Goal: Find specific page/section: Find specific page/section

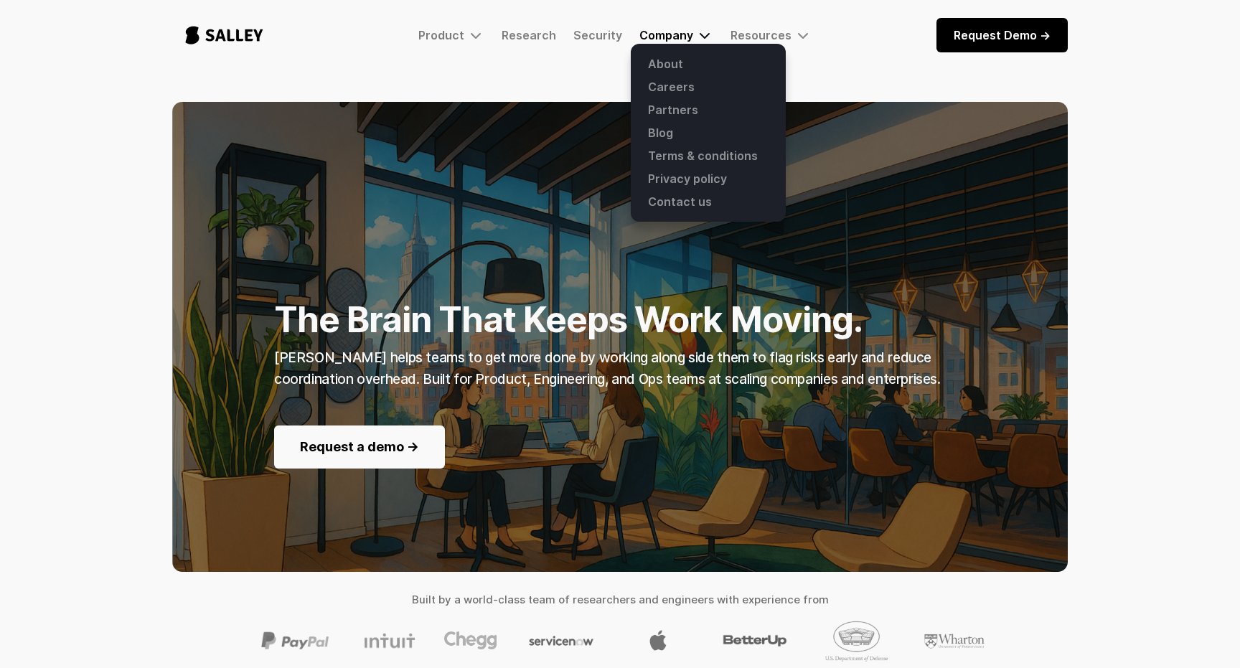
click at [667, 39] on div "Company" at bounding box center [666, 35] width 54 height 14
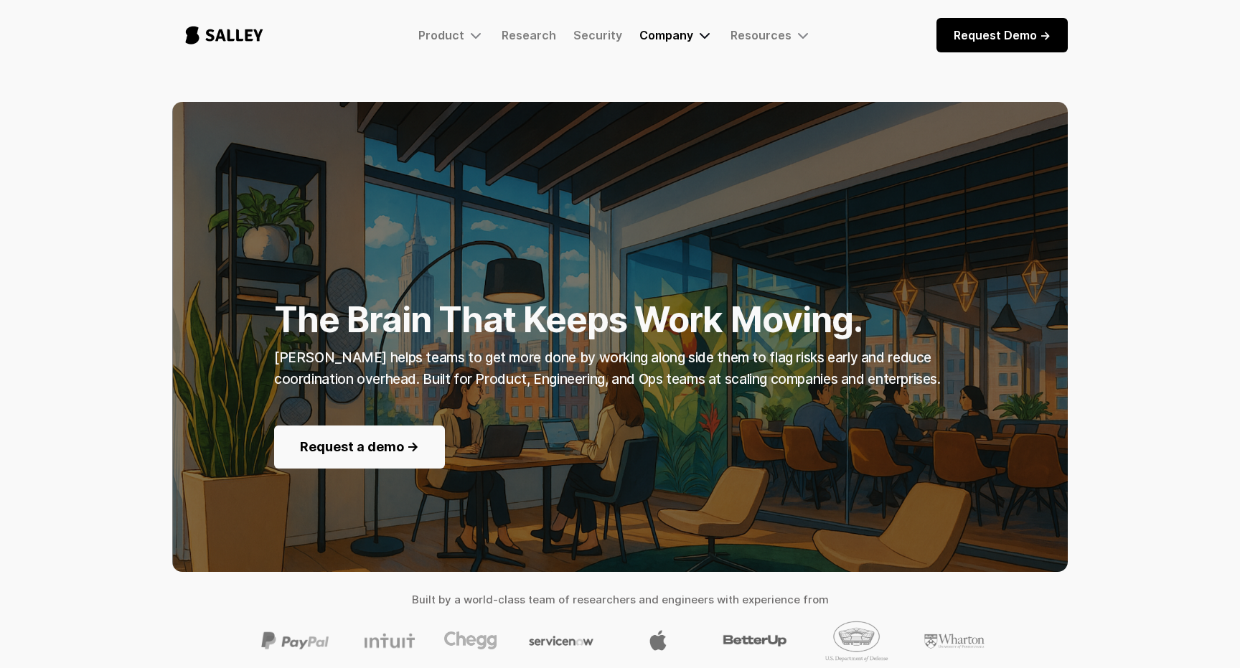
click at [667, 39] on div "Company" at bounding box center [666, 35] width 54 height 14
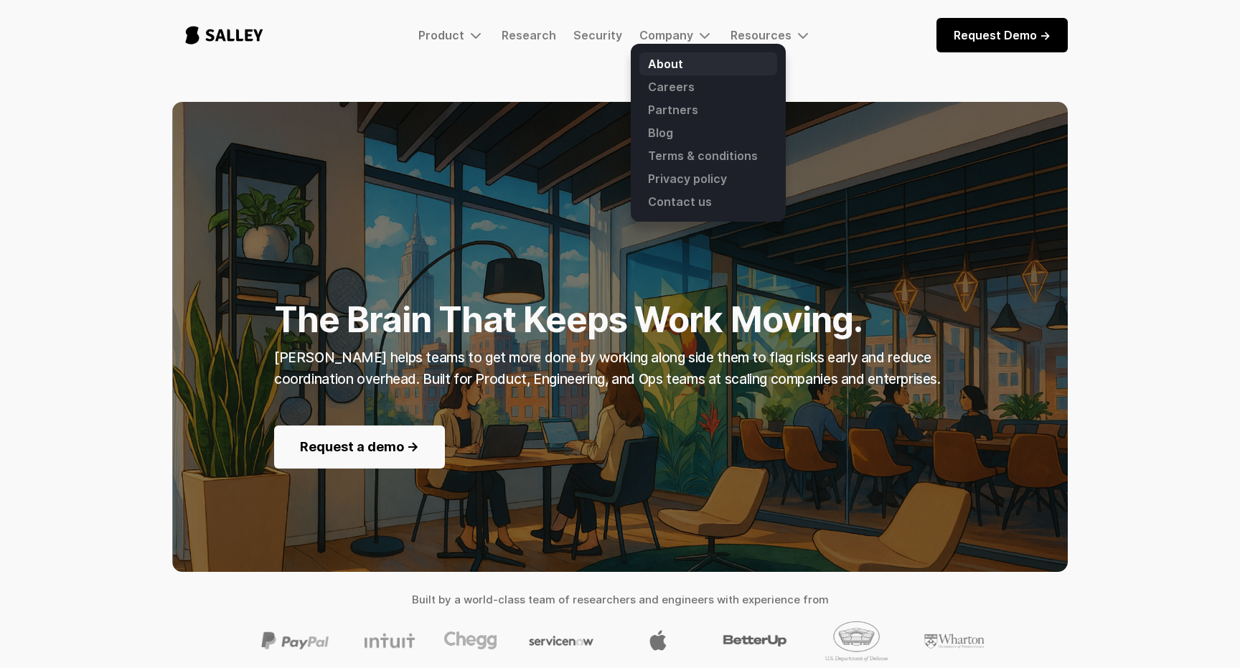
click at [664, 57] on link "About" at bounding box center [708, 63] width 138 height 23
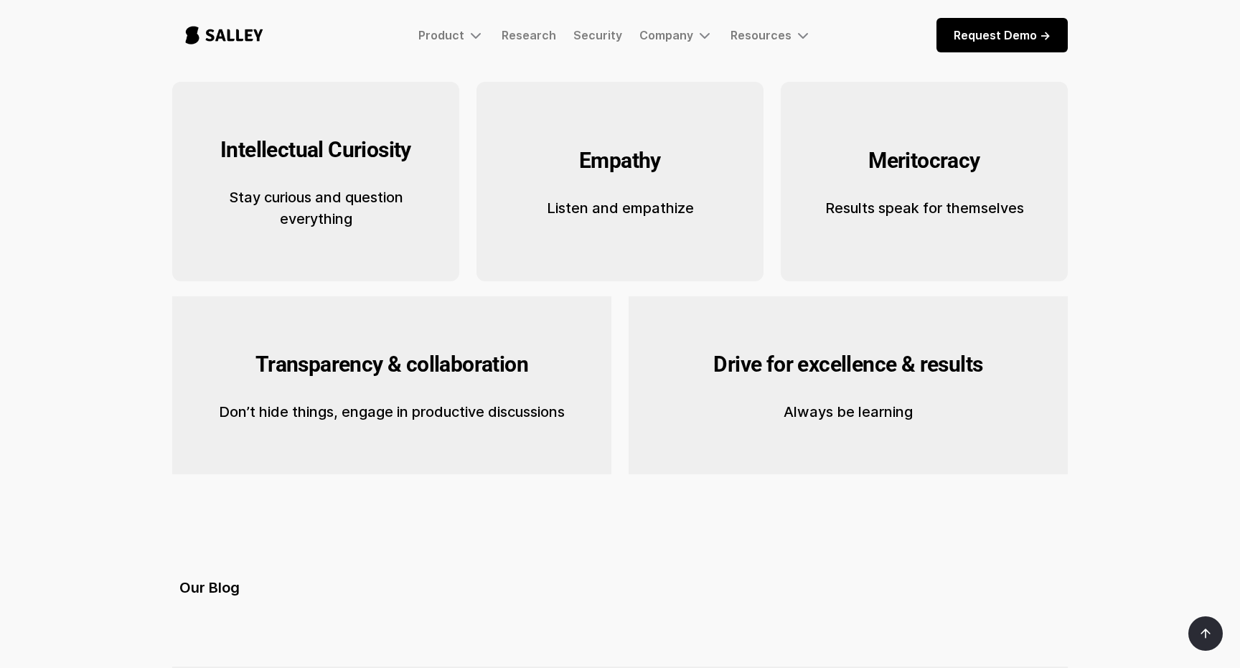
scroll to position [2323, 0]
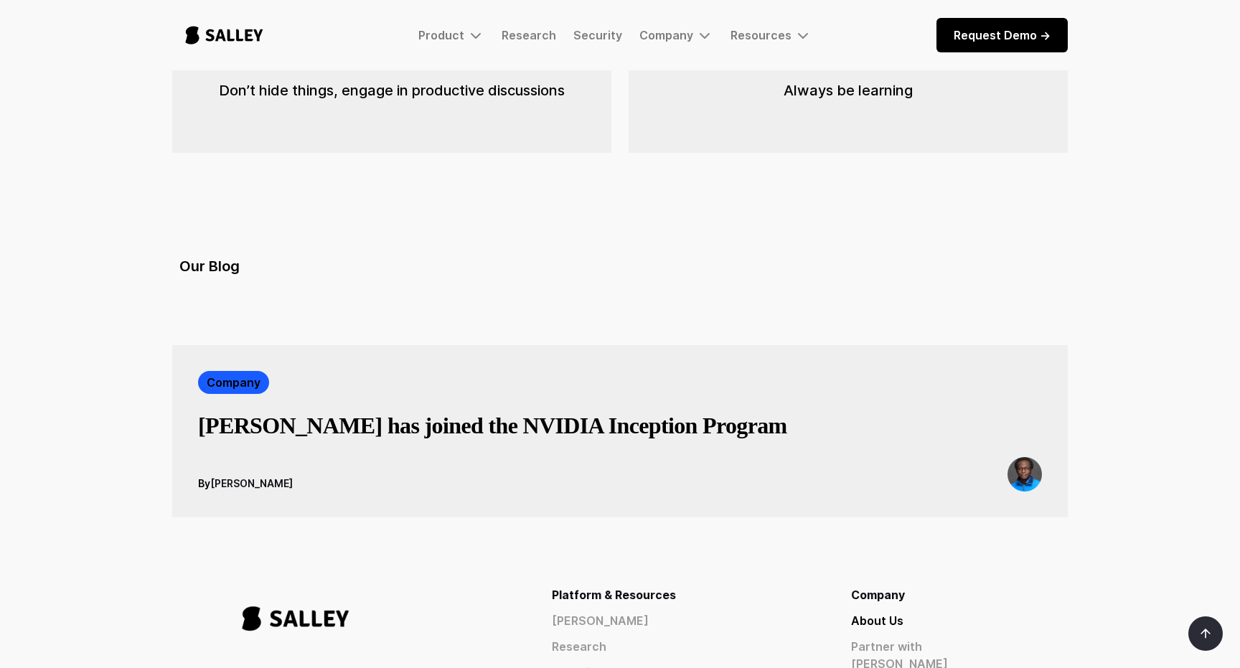
drag, startPoint x: 315, startPoint y: 285, endPoint x: 215, endPoint y: 286, distance: 100.5
click at [215, 457] on div "By Richard Mensah" at bounding box center [620, 474] width 844 height 34
copy div "Richard Mensah"
